Goal: Find contact information

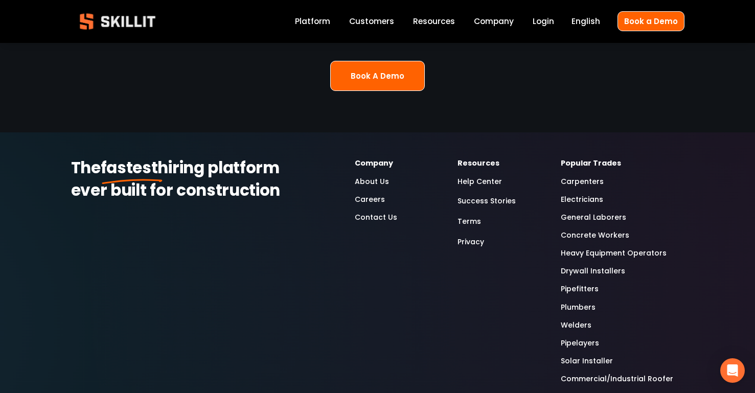
scroll to position [2650, 0]
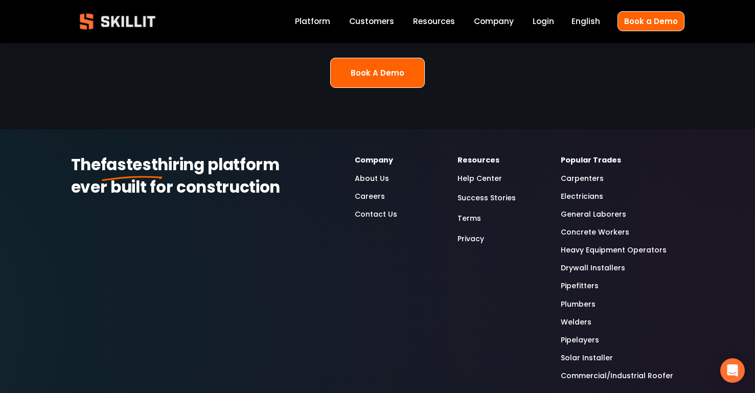
click at [368, 209] on link "Contact Us" at bounding box center [376, 215] width 42 height 12
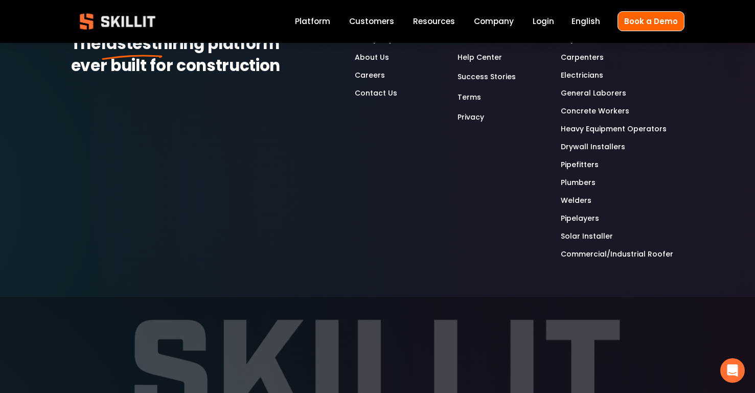
scroll to position [778, 0]
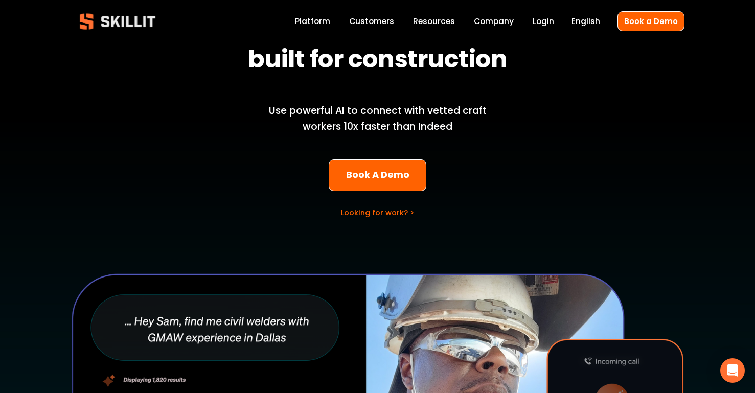
scroll to position [102, 0]
